Goal: Information Seeking & Learning: Learn about a topic

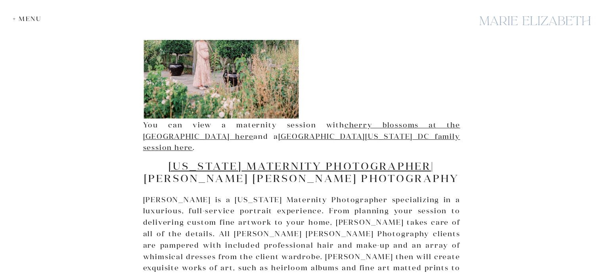
scroll to position [3487, 0]
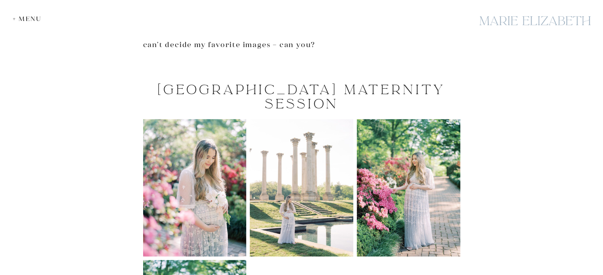
scroll to position [634, 0]
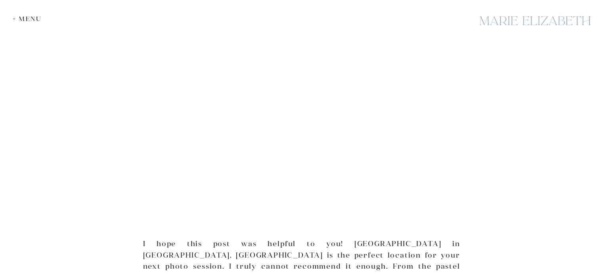
scroll to position [4557, 0]
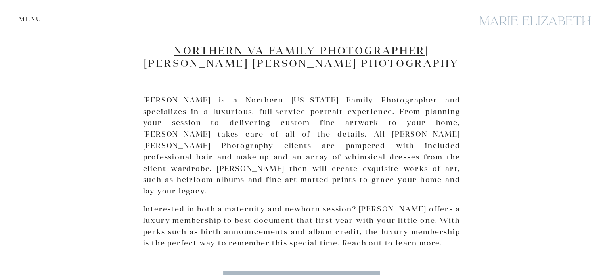
scroll to position [3091, 0]
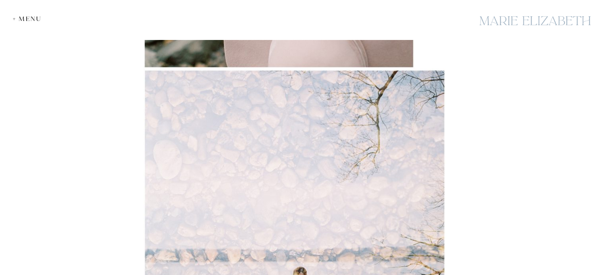
scroll to position [2695, 0]
